Goal: Obtain resource: Obtain resource

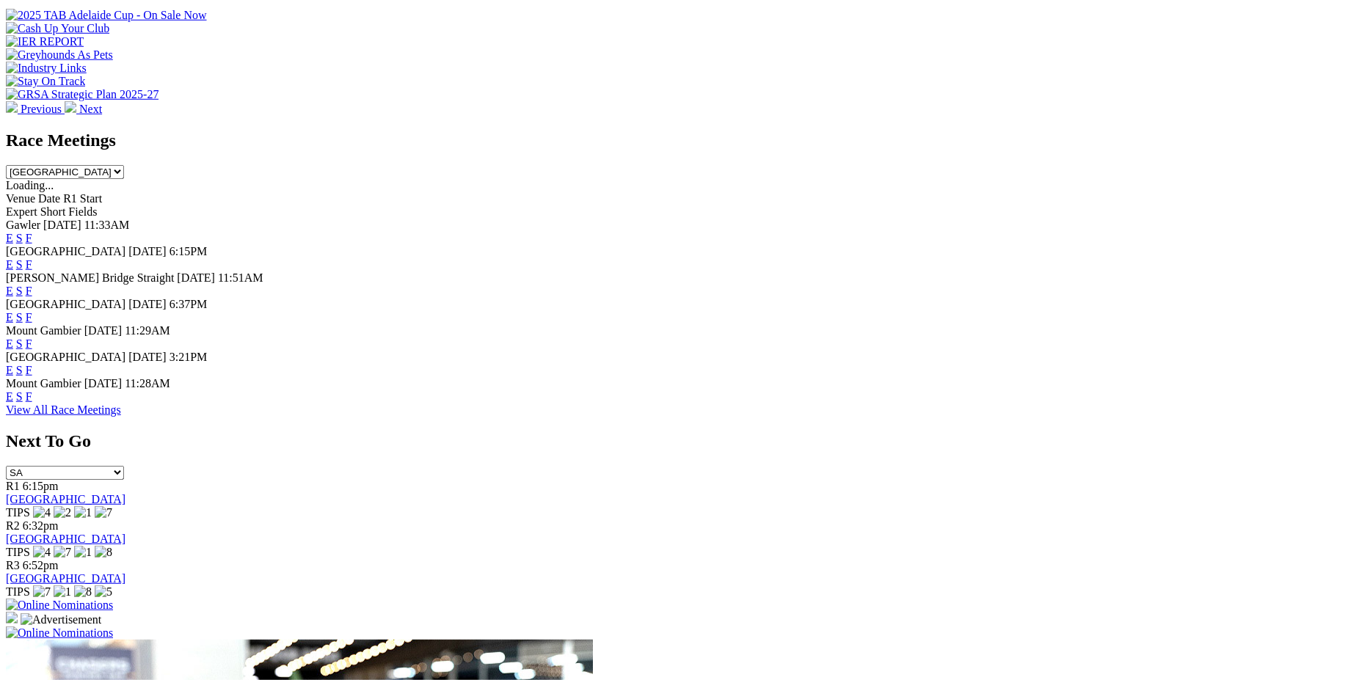
scroll to position [568, 0]
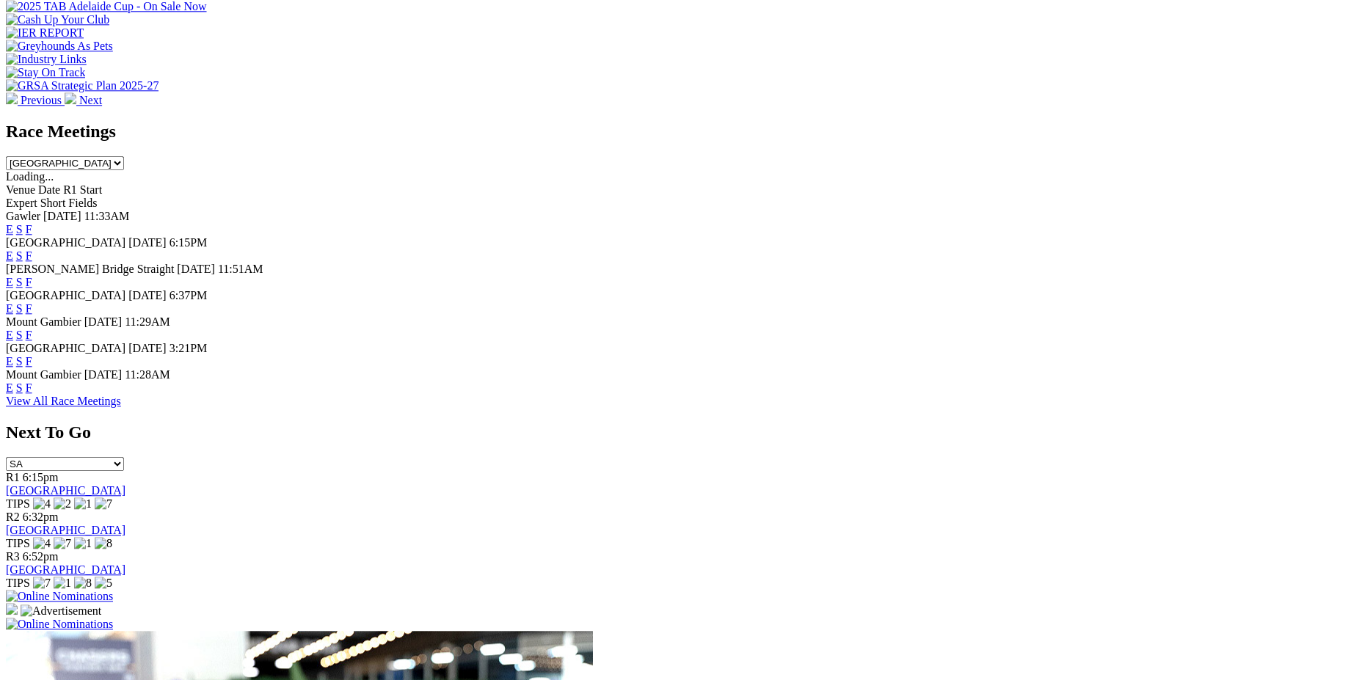
click at [32, 394] on link "F" at bounding box center [29, 387] width 7 height 12
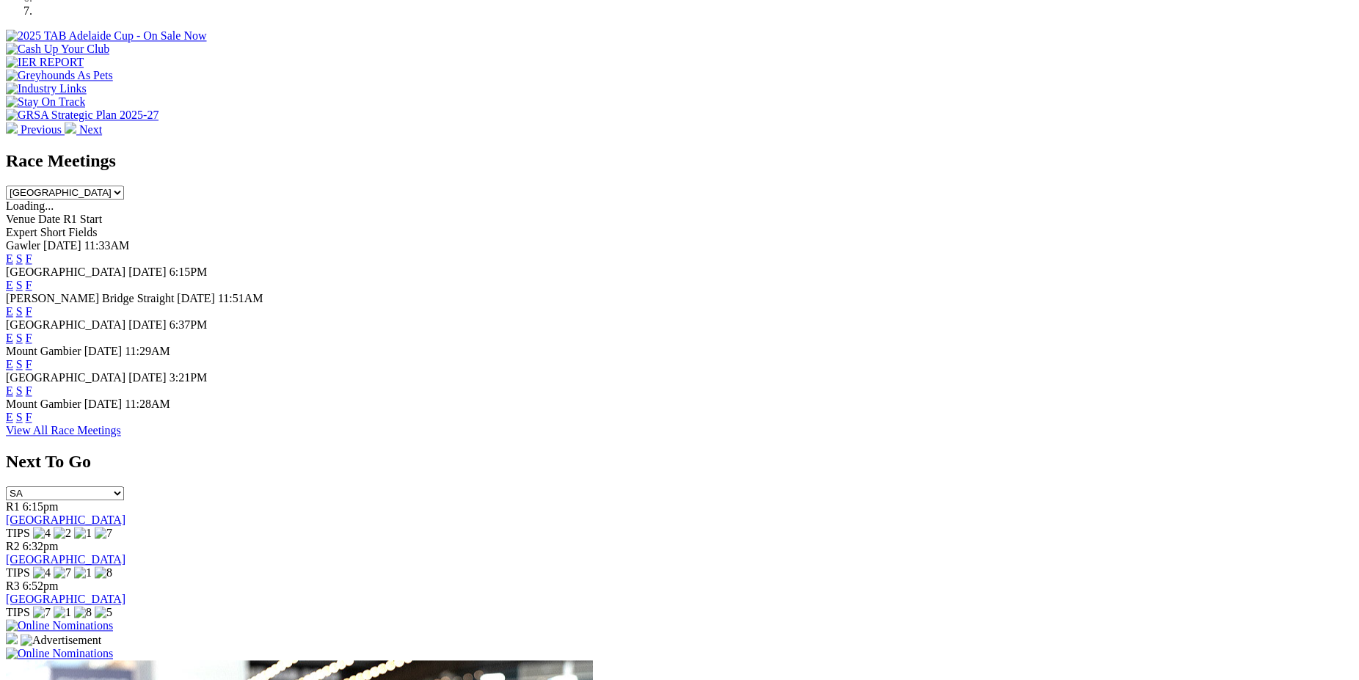
scroll to position [534, 0]
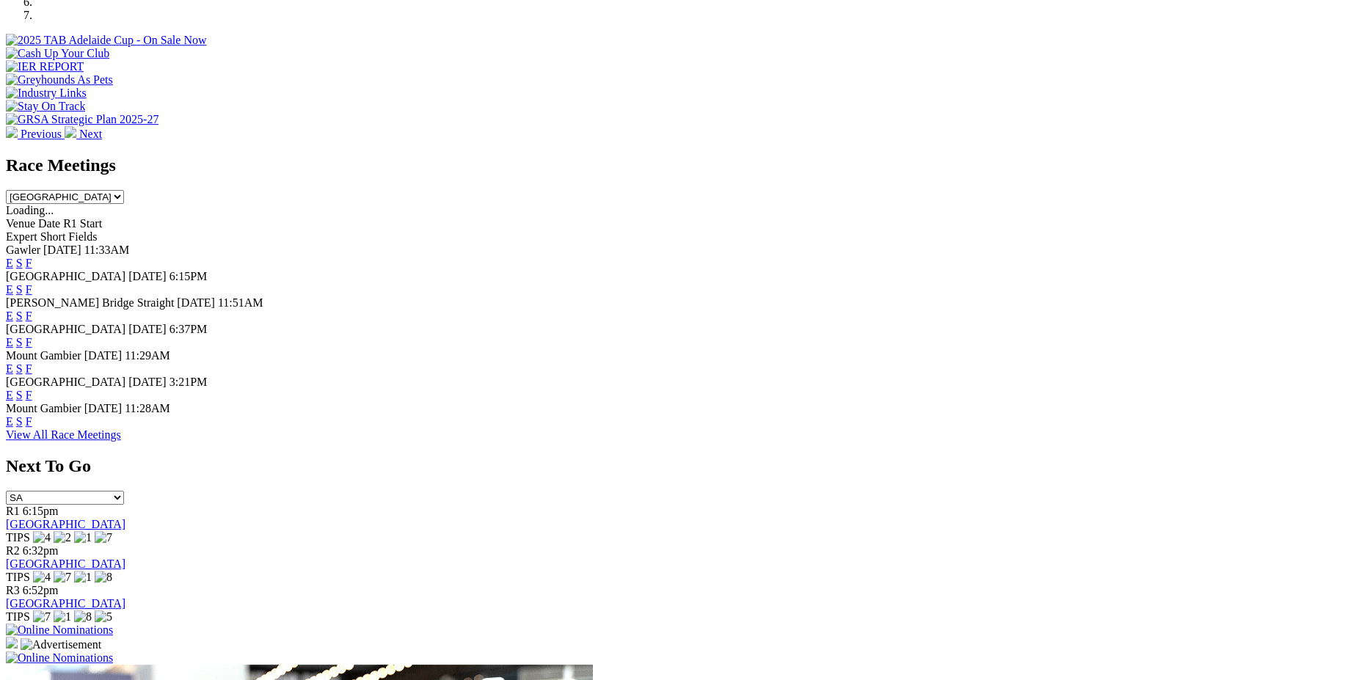
click at [13, 428] on link "E" at bounding box center [9, 421] width 7 height 12
